Goal: Communication & Community: Answer question/provide support

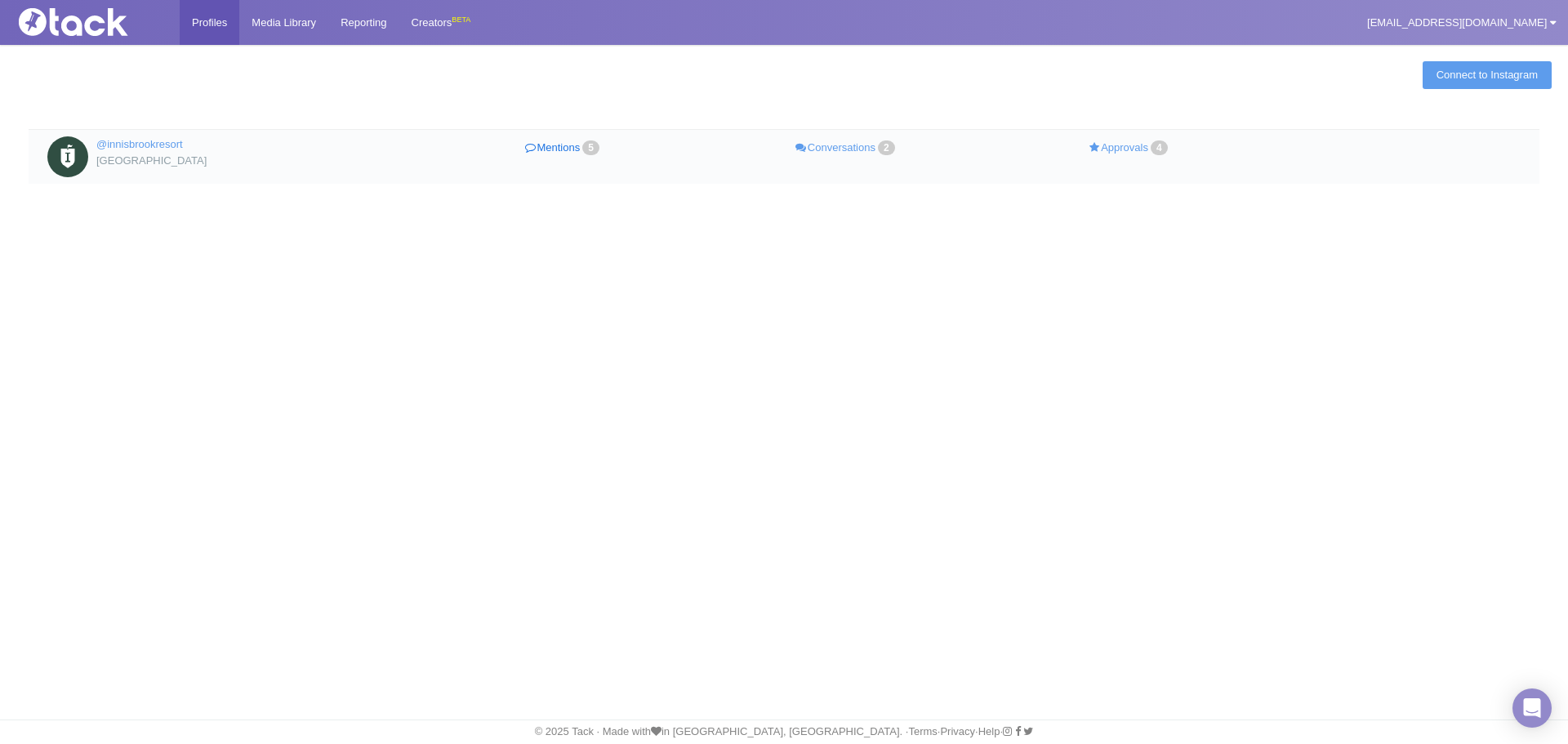
click at [560, 148] on link "Mentions 5" at bounding box center [564, 148] width 284 height 24
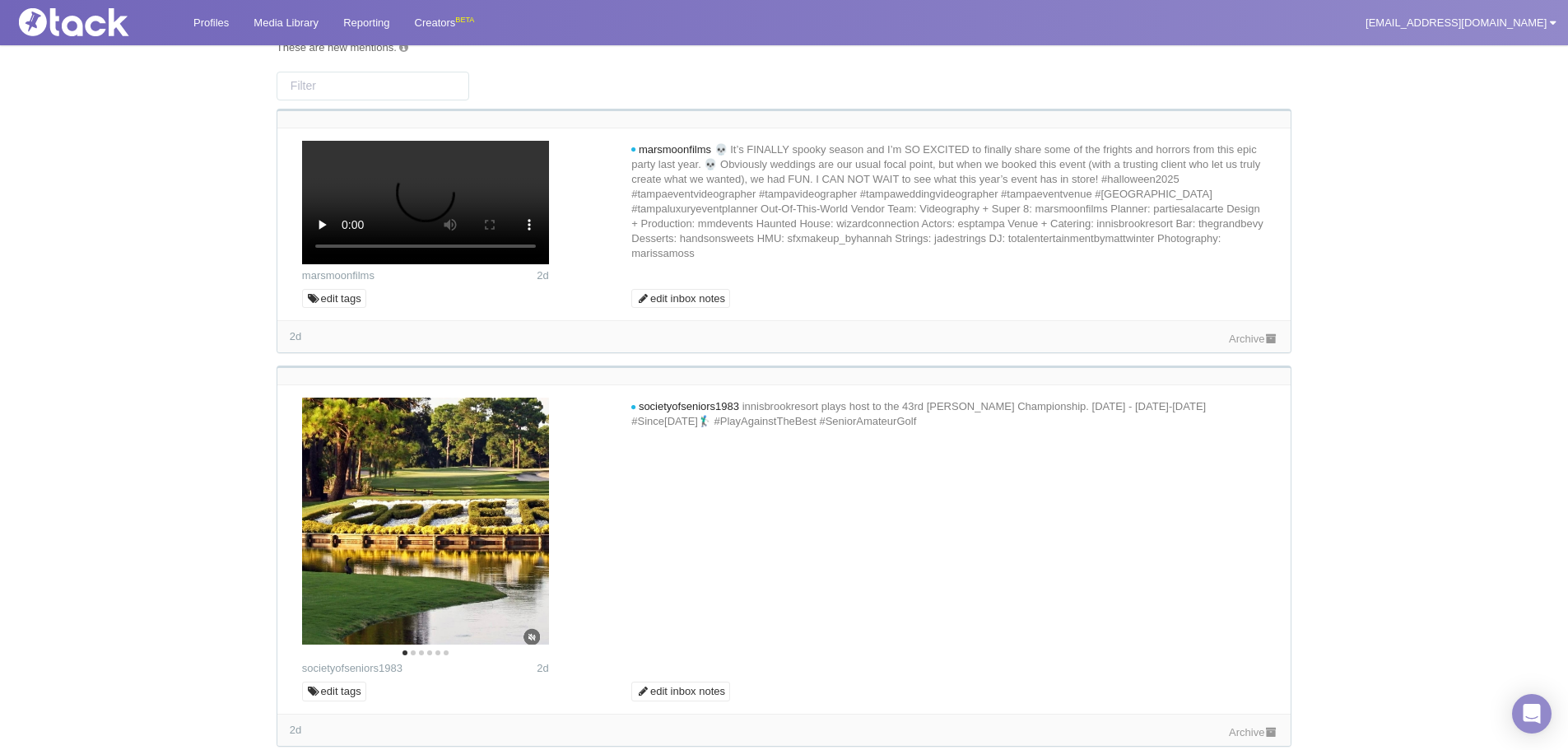
scroll to position [165, 0]
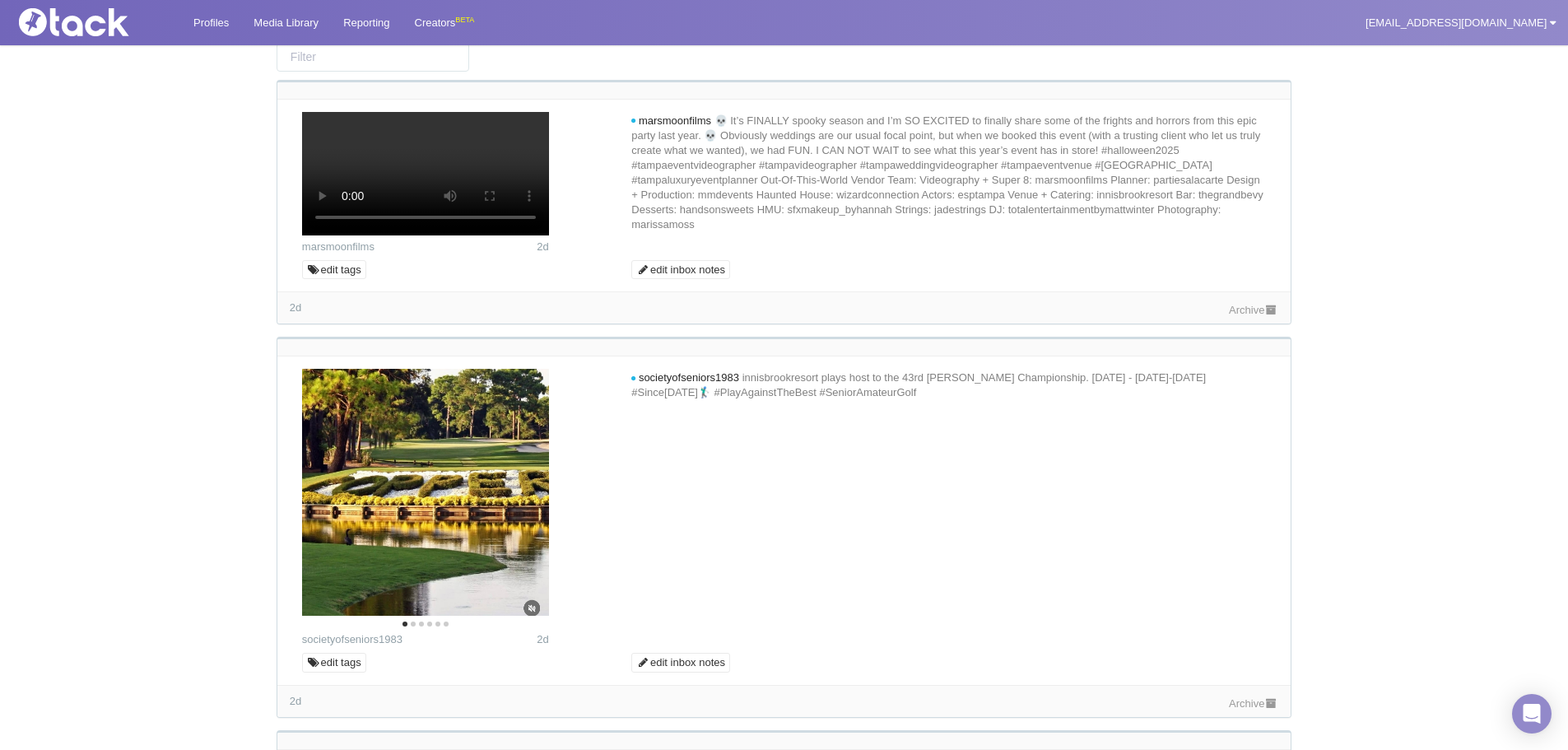
click at [1258, 316] on link "Archive" at bounding box center [1254, 309] width 49 height 13
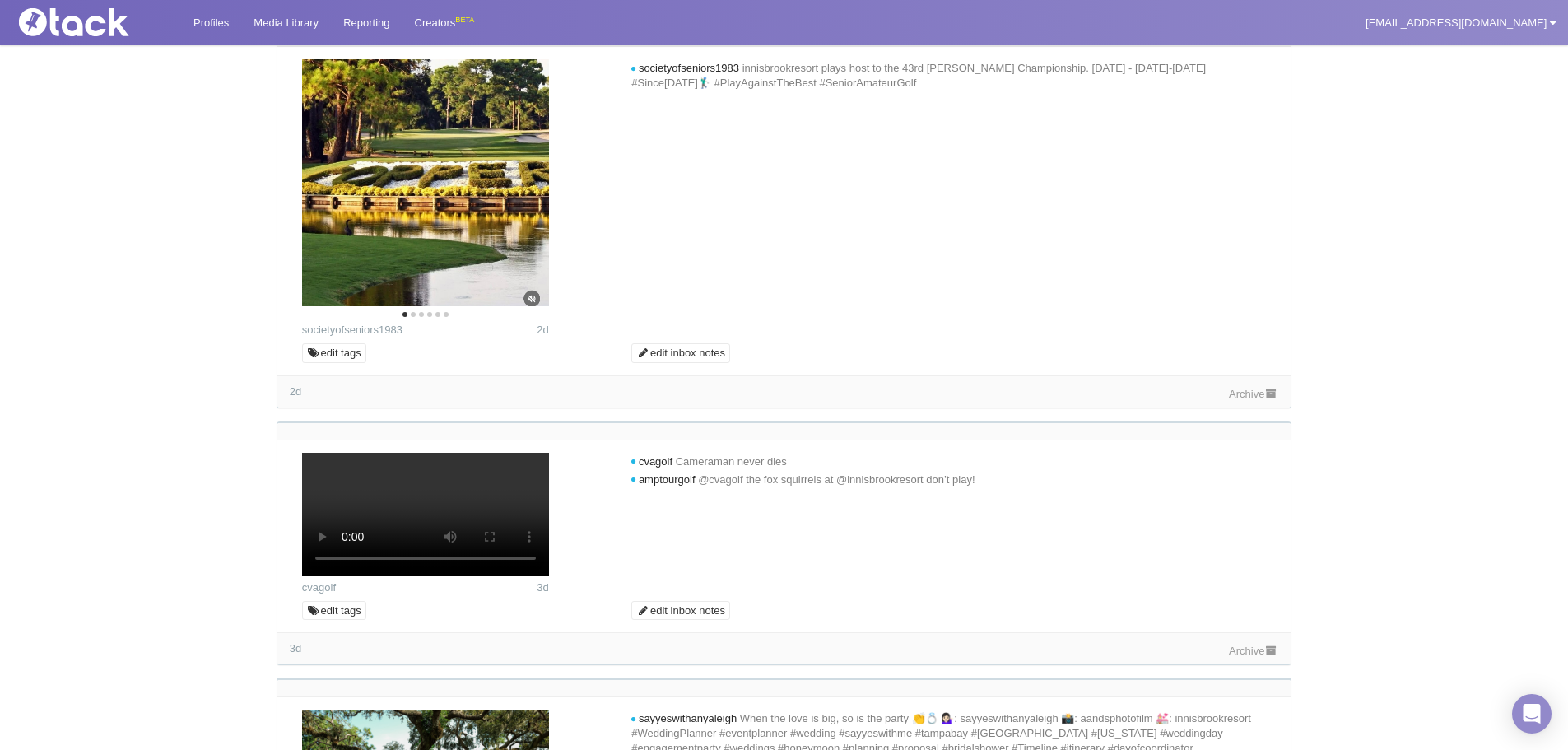
scroll to position [494, 0]
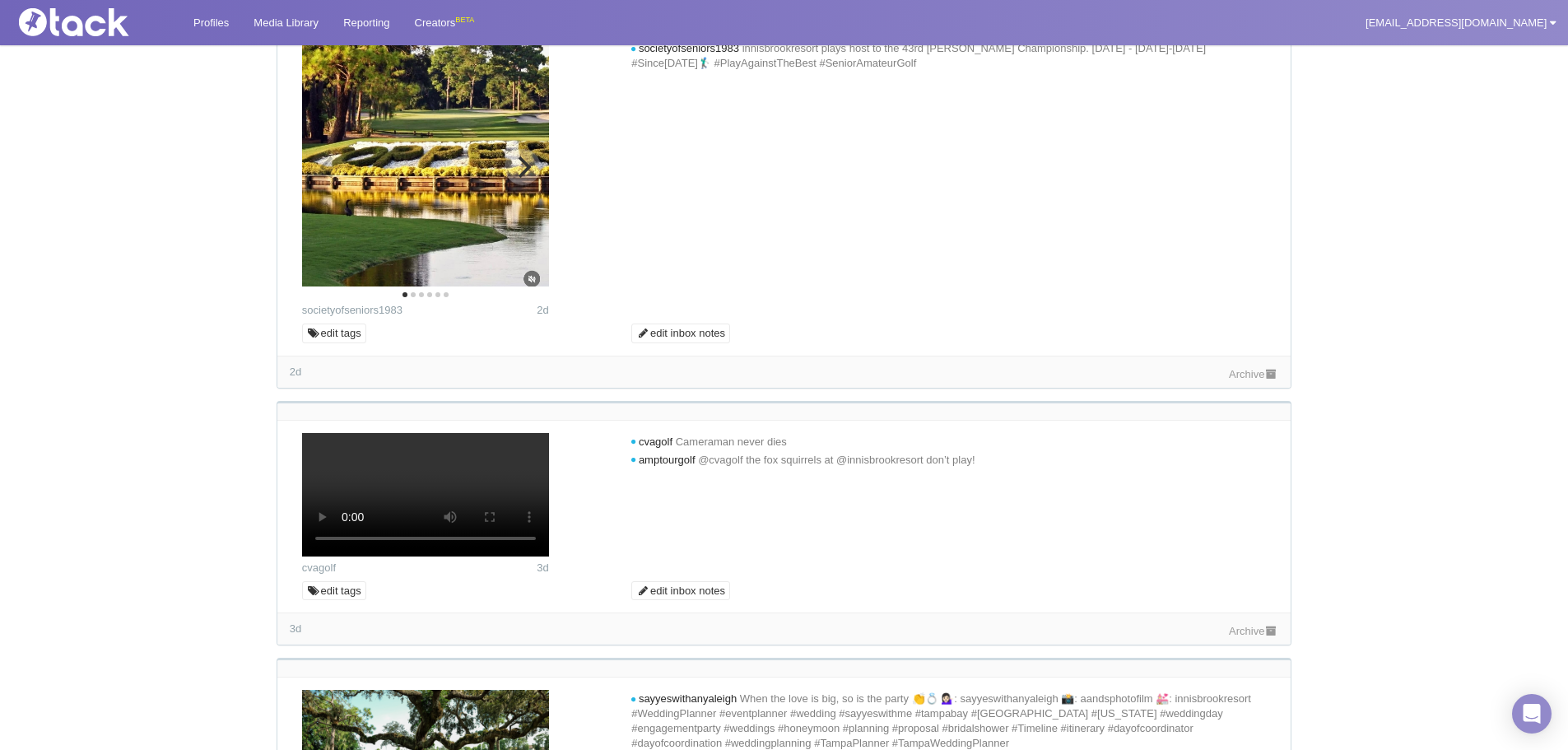
click at [534, 178] on icon "Next" at bounding box center [523, 167] width 22 height 22
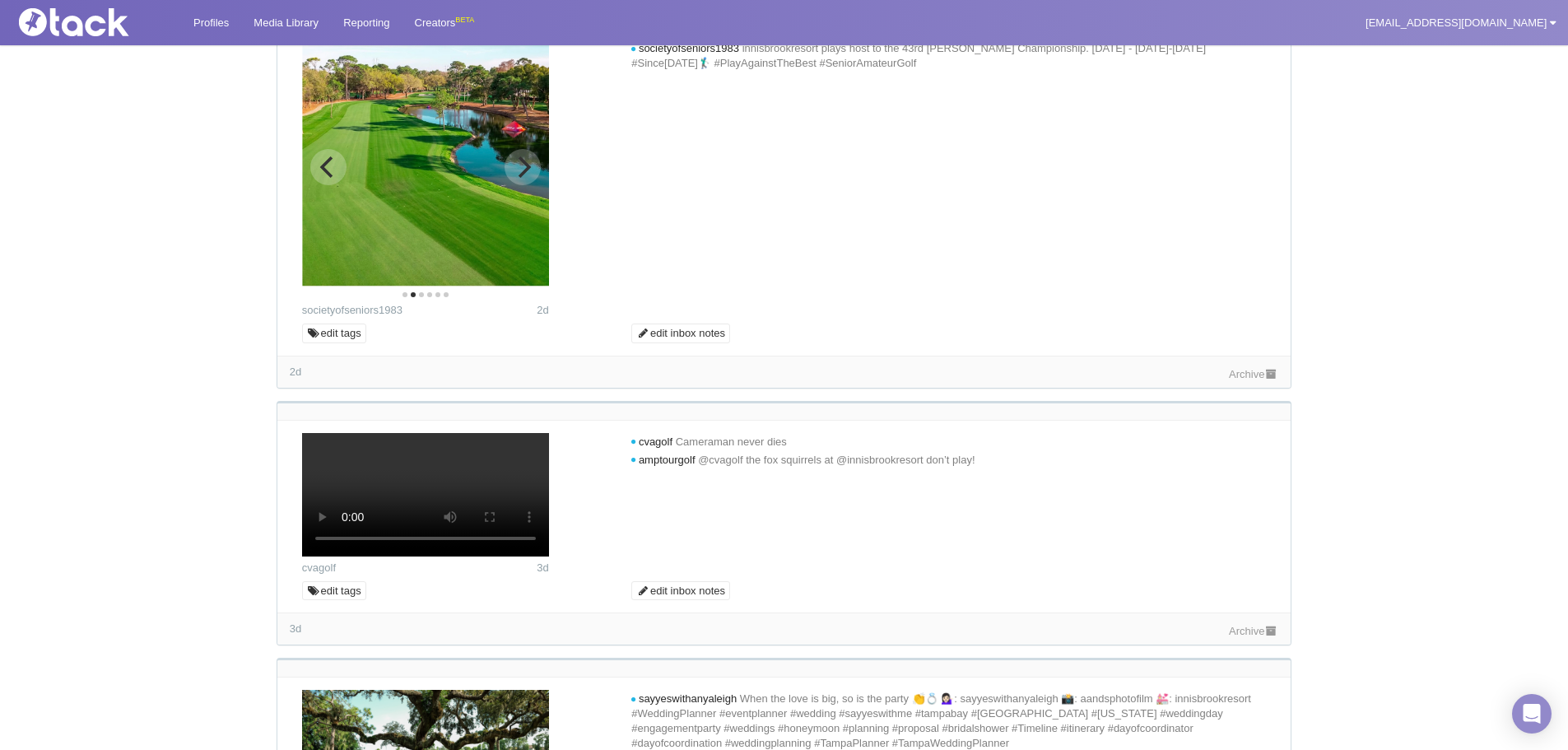
click at [530, 178] on icon "Next" at bounding box center [523, 167] width 22 height 22
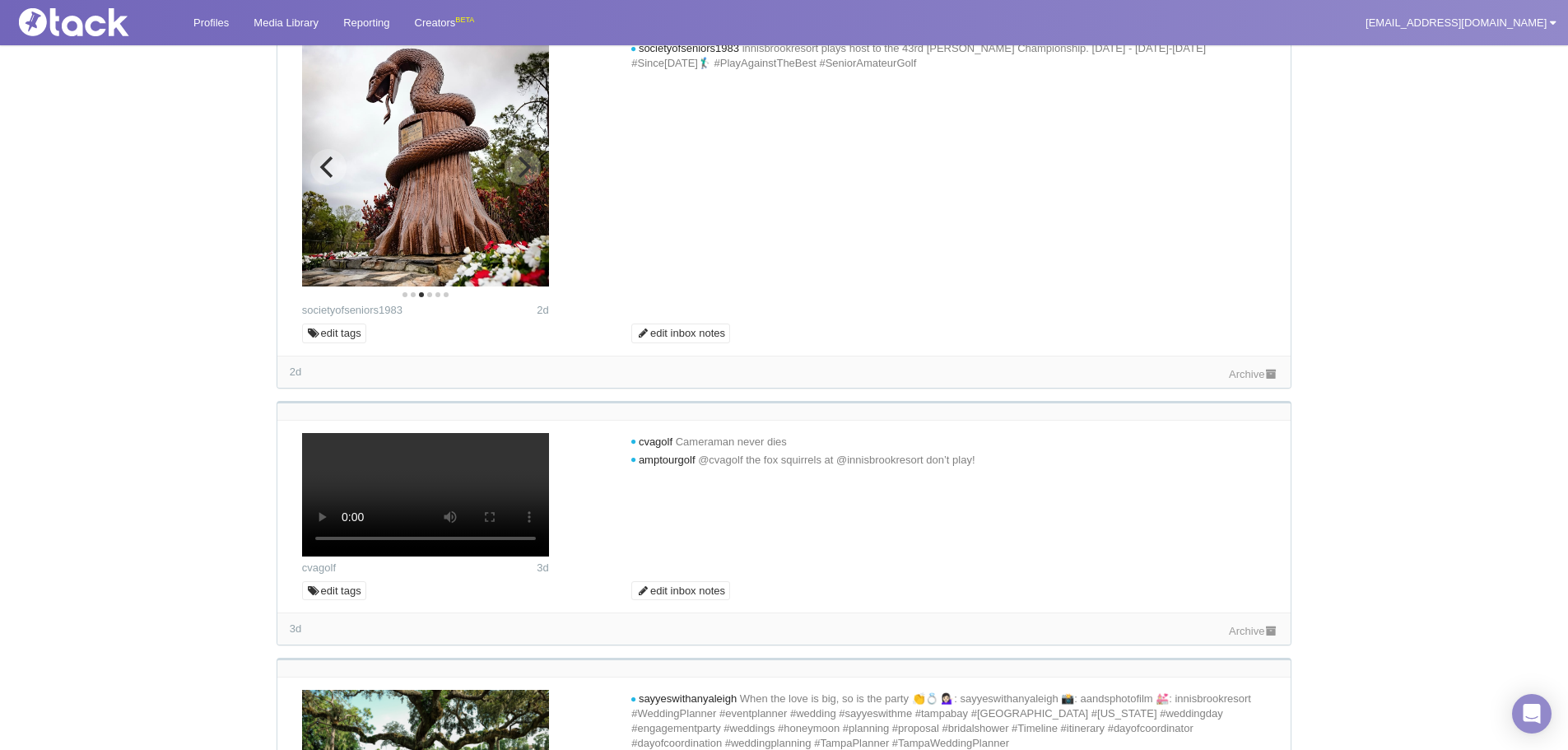
click at [526, 178] on icon "Next" at bounding box center [525, 167] width 13 height 22
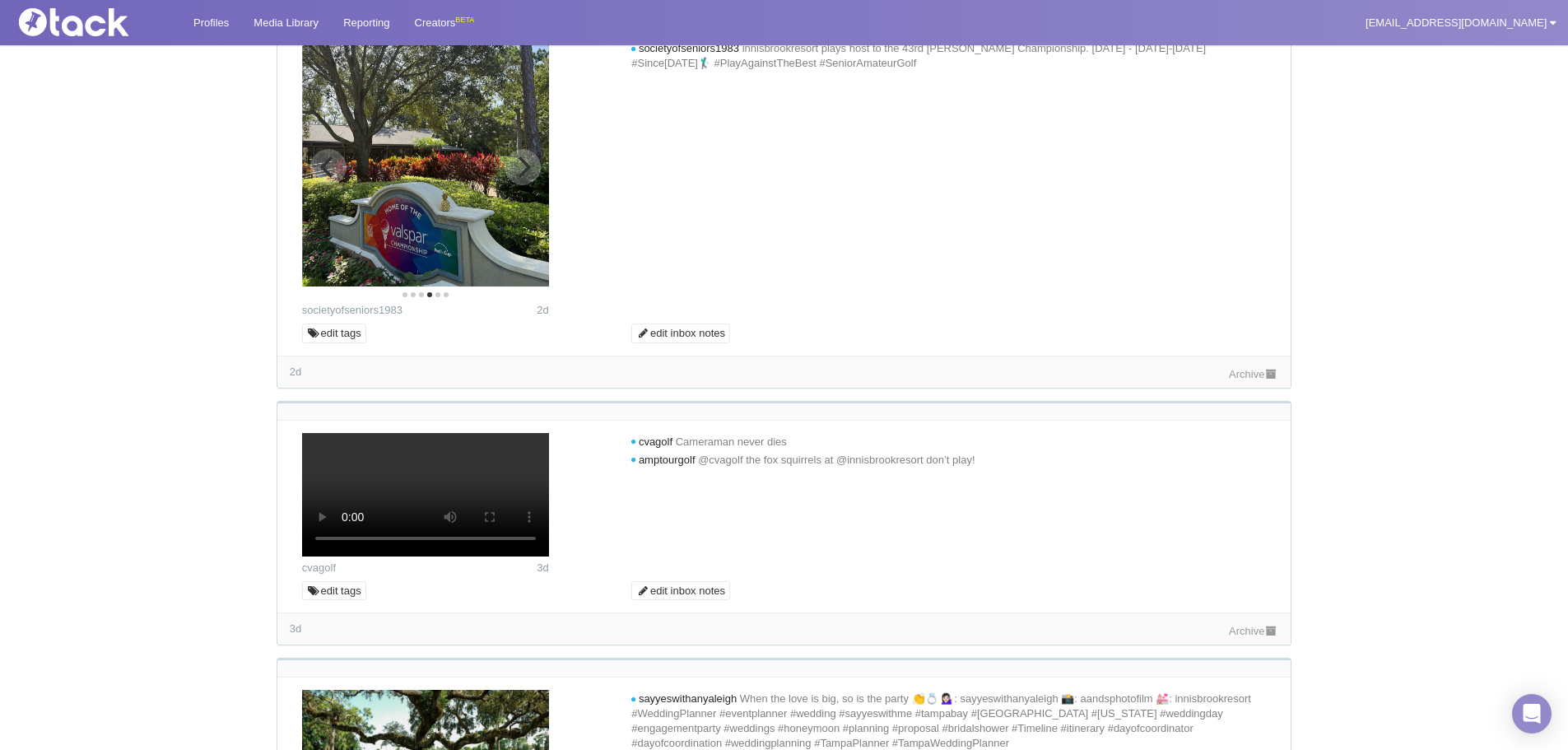
click at [526, 178] on icon "Next" at bounding box center [525, 167] width 13 height 22
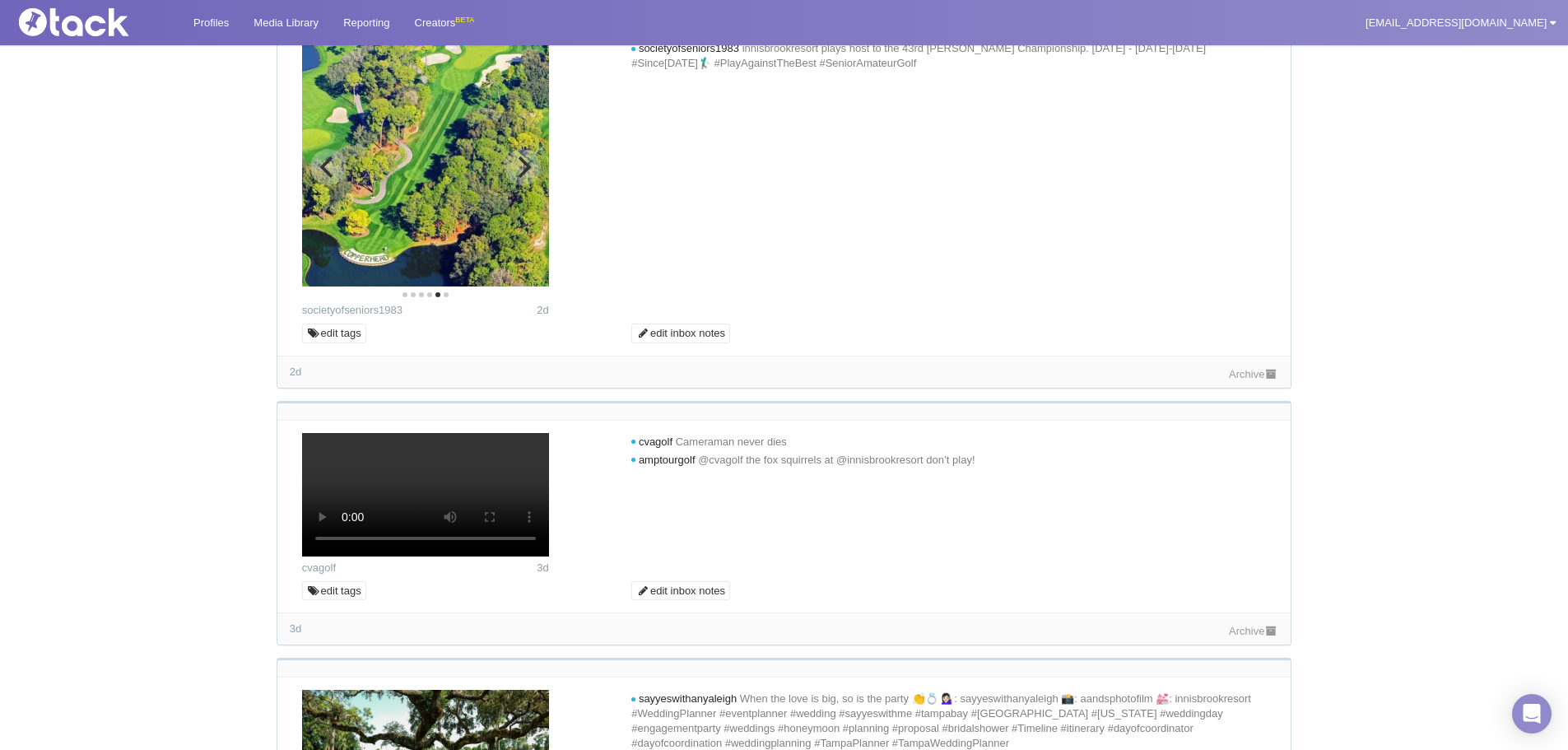
click at [526, 178] on icon "Next" at bounding box center [525, 167] width 13 height 22
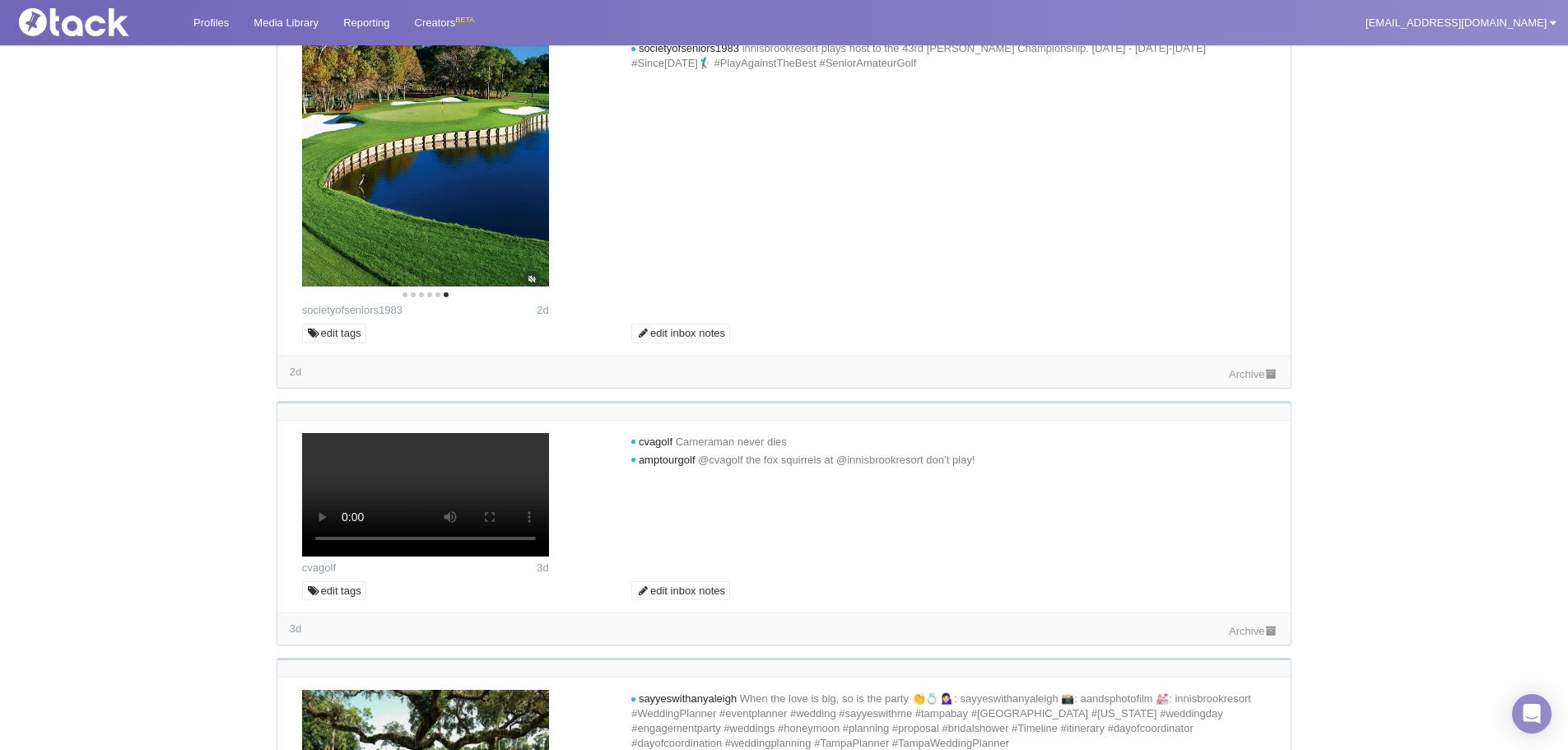
click at [1246, 380] on link "Archive" at bounding box center [1254, 374] width 49 height 13
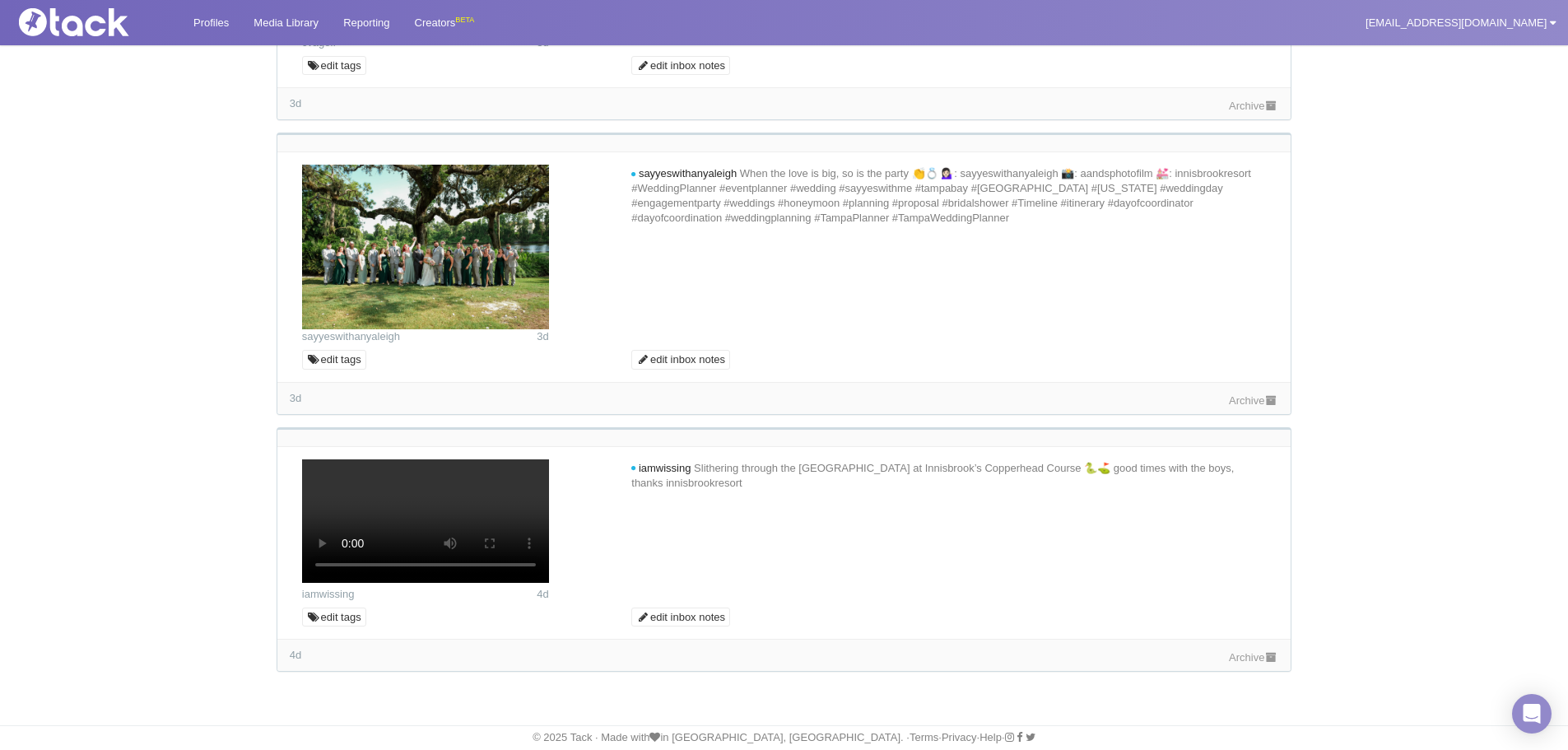
scroll to position [1234, 0]
click at [1237, 112] on link "Archive" at bounding box center [1254, 105] width 49 height 13
click at [1256, 656] on link "Archive" at bounding box center [1254, 657] width 49 height 13
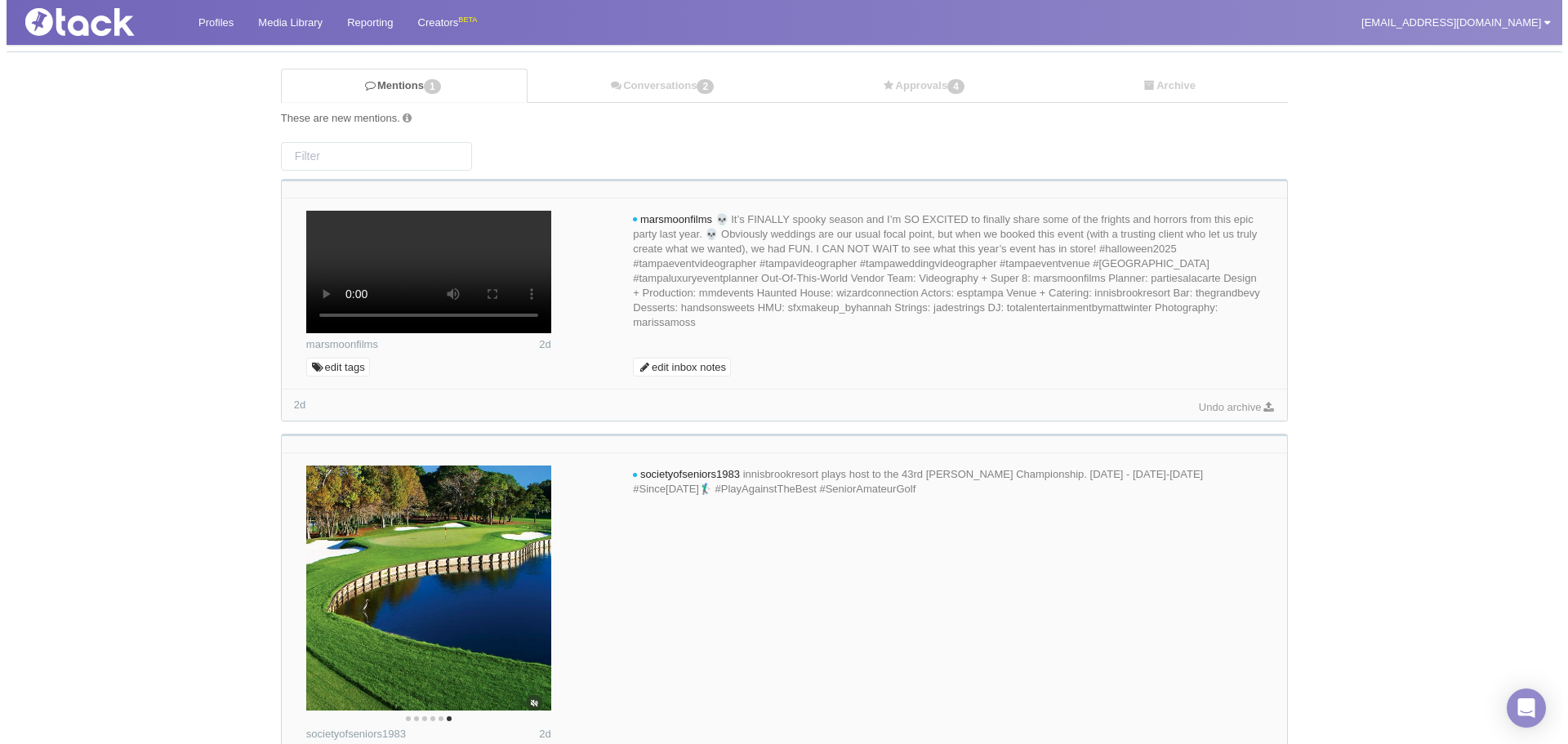
scroll to position [0, 0]
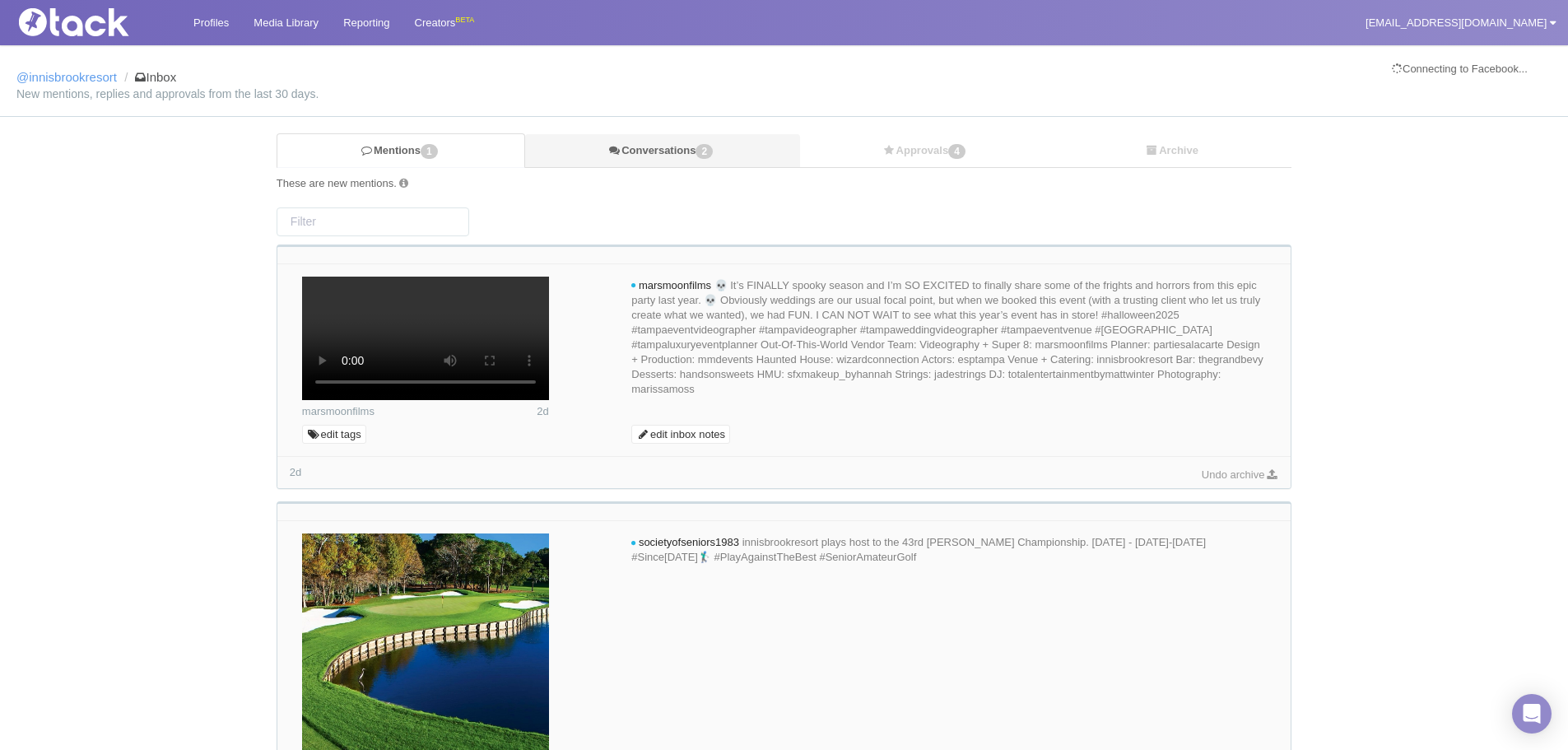
click at [658, 151] on link "Conversations 2" at bounding box center [662, 151] width 274 height 33
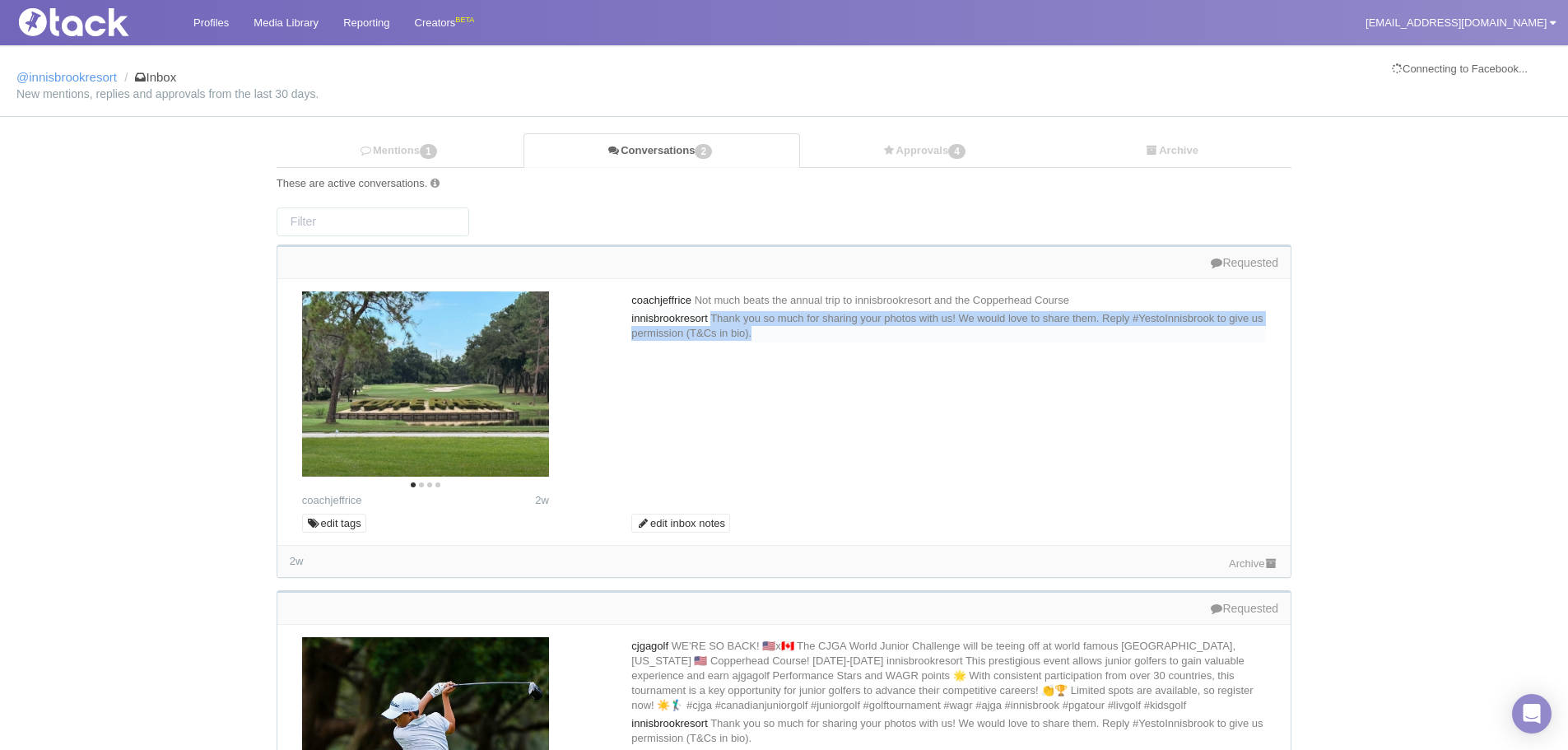
drag, startPoint x: 940, startPoint y: 338, endPoint x: 725, endPoint y: 321, distance: 215.7
click at [725, 321] on div "innisbrookresort Thank you so much for sharing your photos with us! We would lo…" at bounding box center [948, 325] width 635 height 33
copy span "Thank you so much for sharing your photos with us! We would love to share them.…"
click at [437, 151] on span "1" at bounding box center [428, 151] width 18 height 15
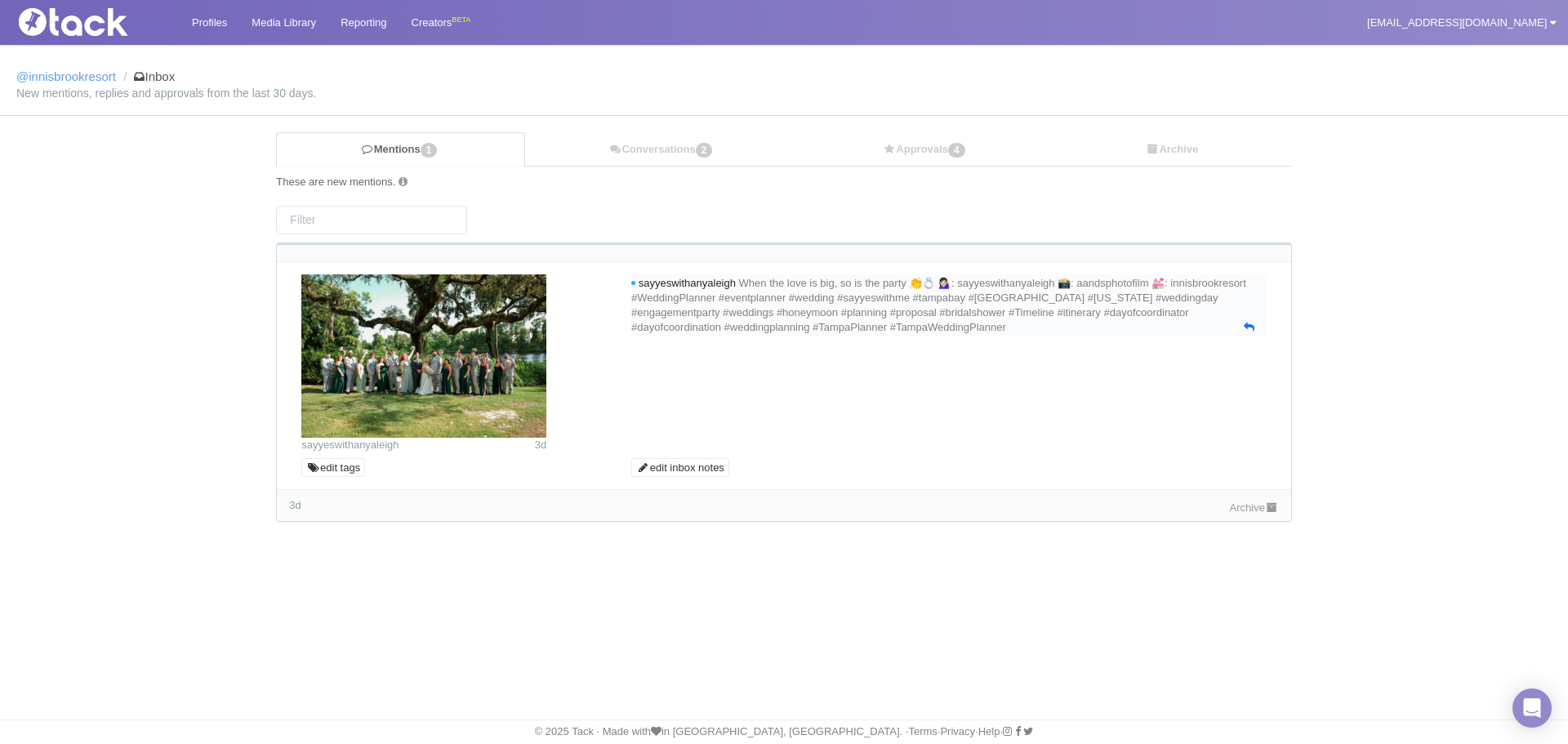
click at [1249, 329] on icon at bounding box center [1249, 327] width 11 height 11
click at [1008, 368] on textarea at bounding box center [949, 362] width 627 height 49
paste textarea "Thank you so much for sharing your photos with us! We would love to share them.…"
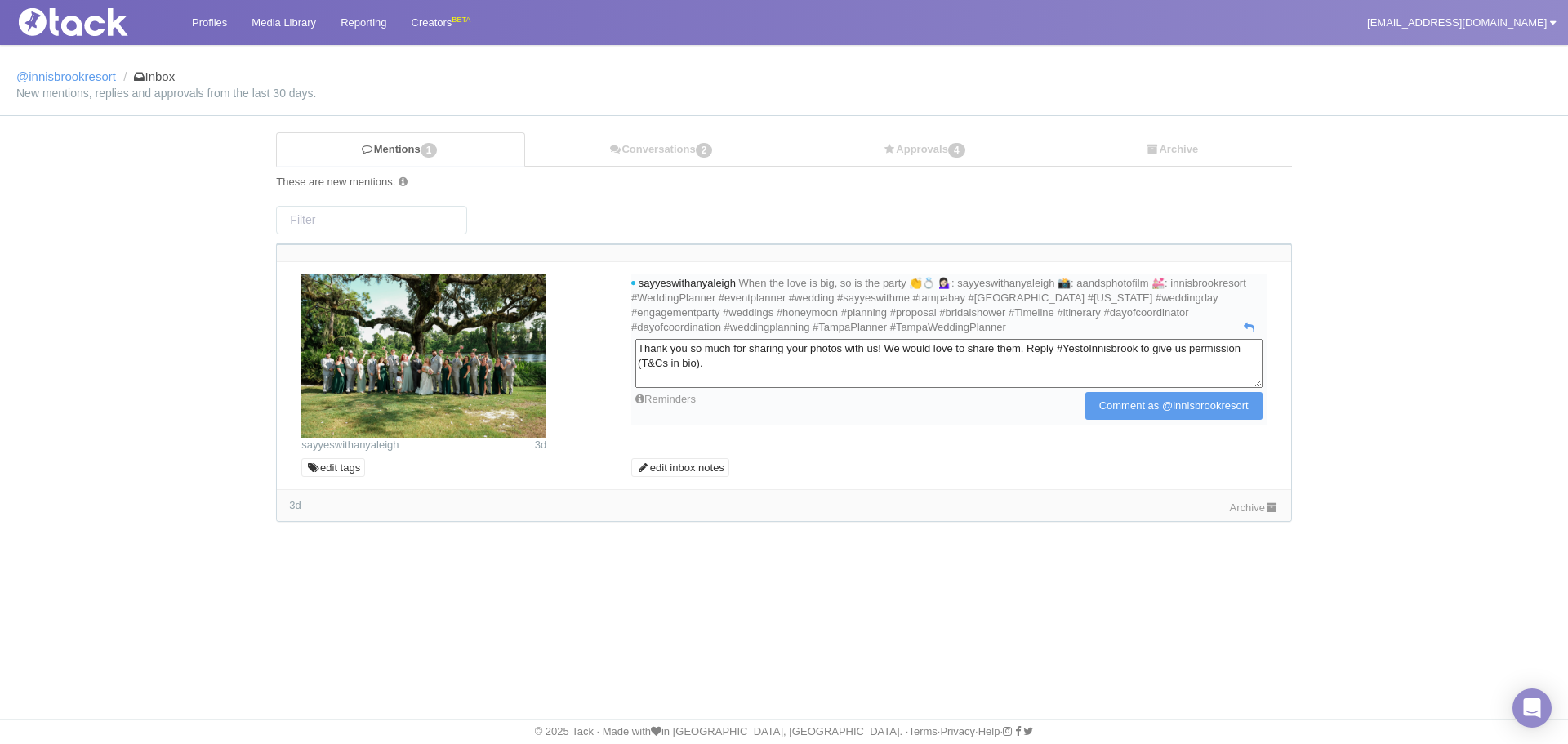
drag, startPoint x: 913, startPoint y: 349, endPoint x: 835, endPoint y: 351, distance: 78.0
click at [835, 351] on textarea "Thank you so much for sharing your photos with us! We would love to share them.…" at bounding box center [949, 362] width 627 height 49
click at [1222, 346] on textarea "Thank you so much for sharing your beautiful photo with us from your special da…" at bounding box center [949, 362] width 627 height 49
type textarea "Thank you so much for sharing your beautiful photo with us from your special da…"
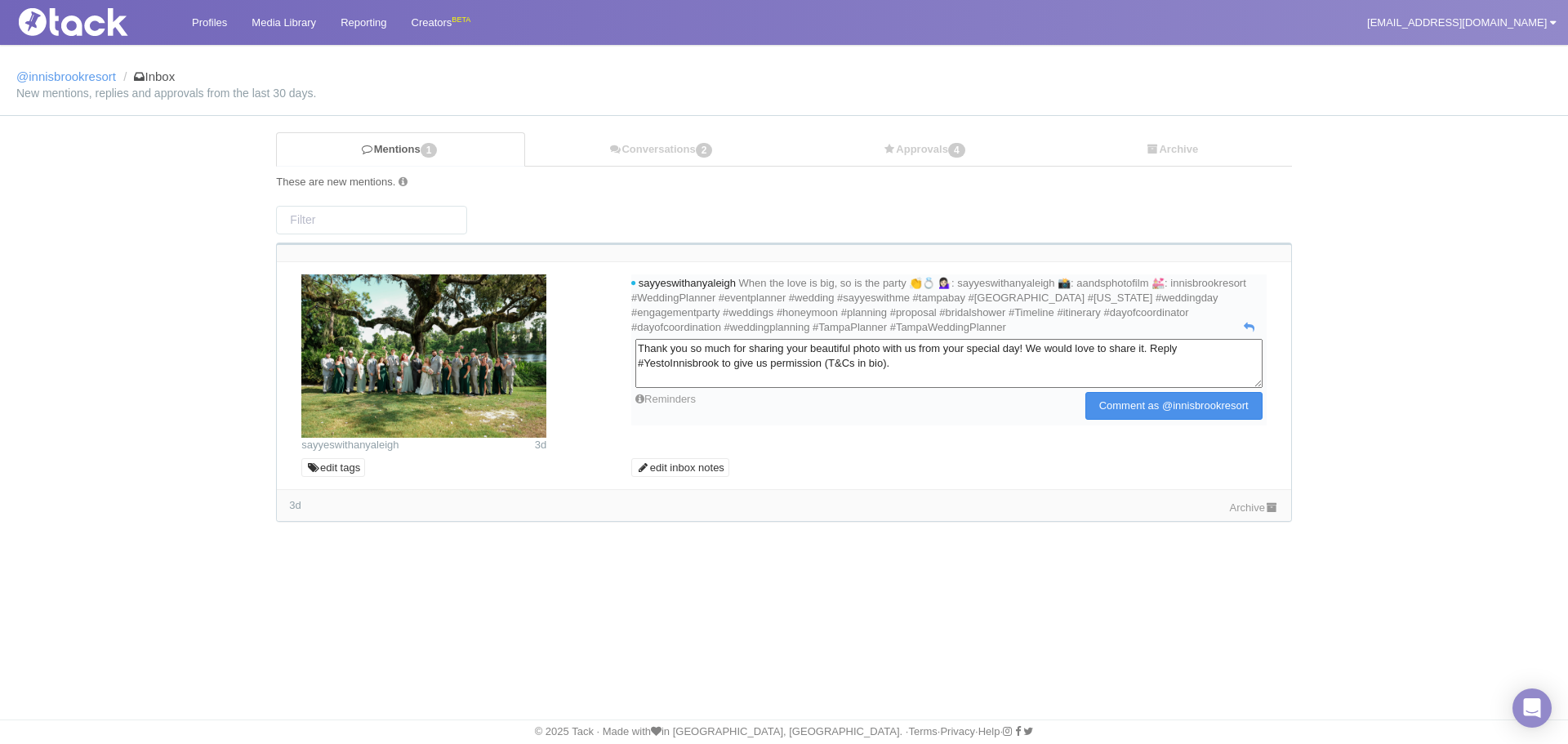
click at [1208, 404] on input "Comment as @innisbrookresort" at bounding box center [1174, 405] width 178 height 27
type input "Commenting..."
